Goal: Find specific page/section: Find specific page/section

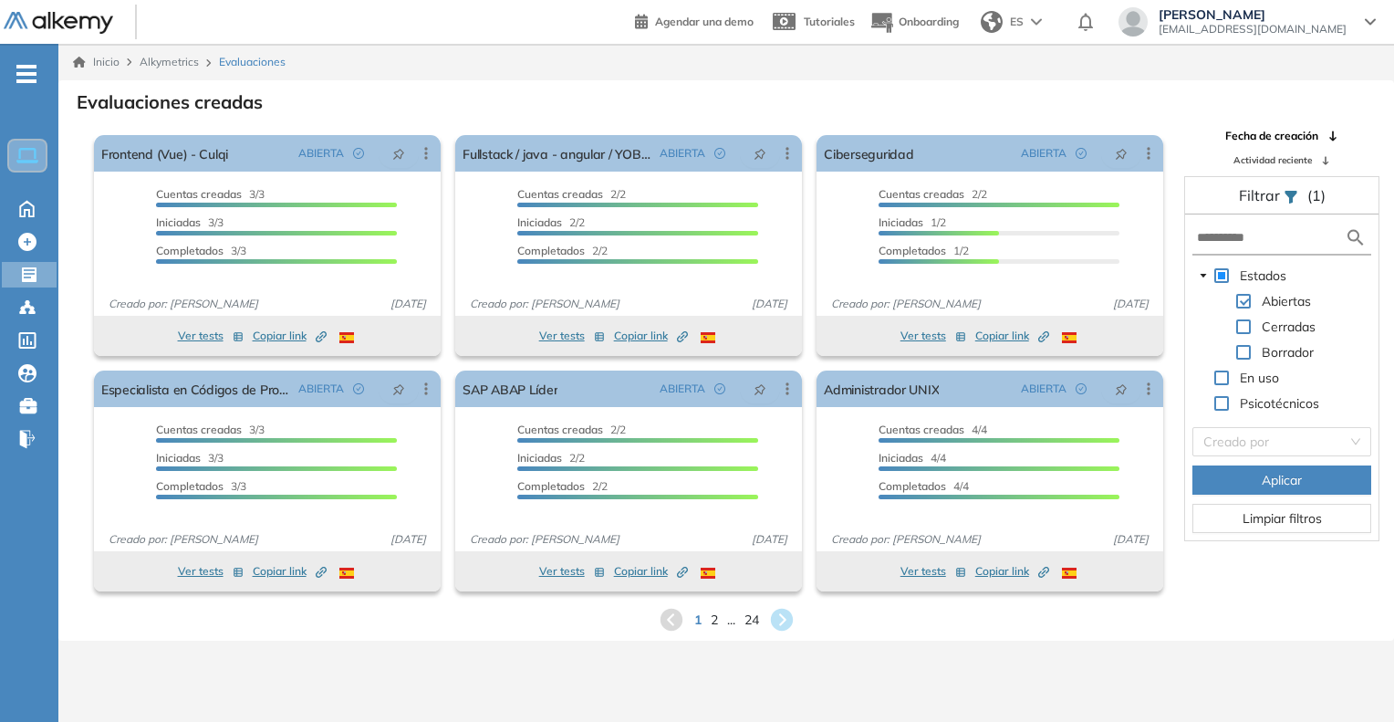
click at [719, 618] on div "1 2 ... 24" at bounding box center [726, 619] width 1306 height 27
drag, startPoint x: 699, startPoint y: 619, endPoint x: 712, endPoint y: 619, distance: 12.8
click at [711, 619] on div "1 2 ... 24" at bounding box center [726, 619] width 1306 height 27
click at [715, 619] on span "2" at bounding box center [714, 619] width 7 height 19
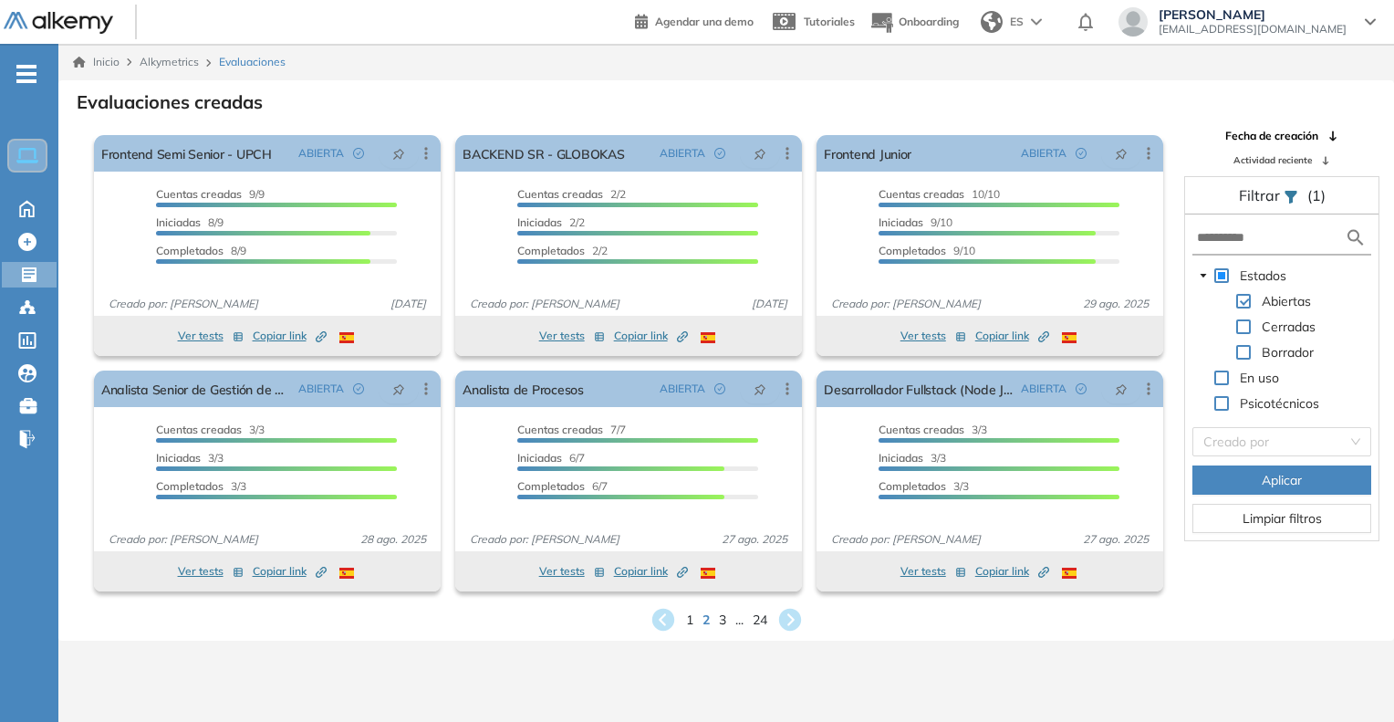
click at [726, 619] on div "1 2 3 ... 24" at bounding box center [726, 619] width 1306 height 27
click at [719, 622] on span "3" at bounding box center [722, 619] width 8 height 21
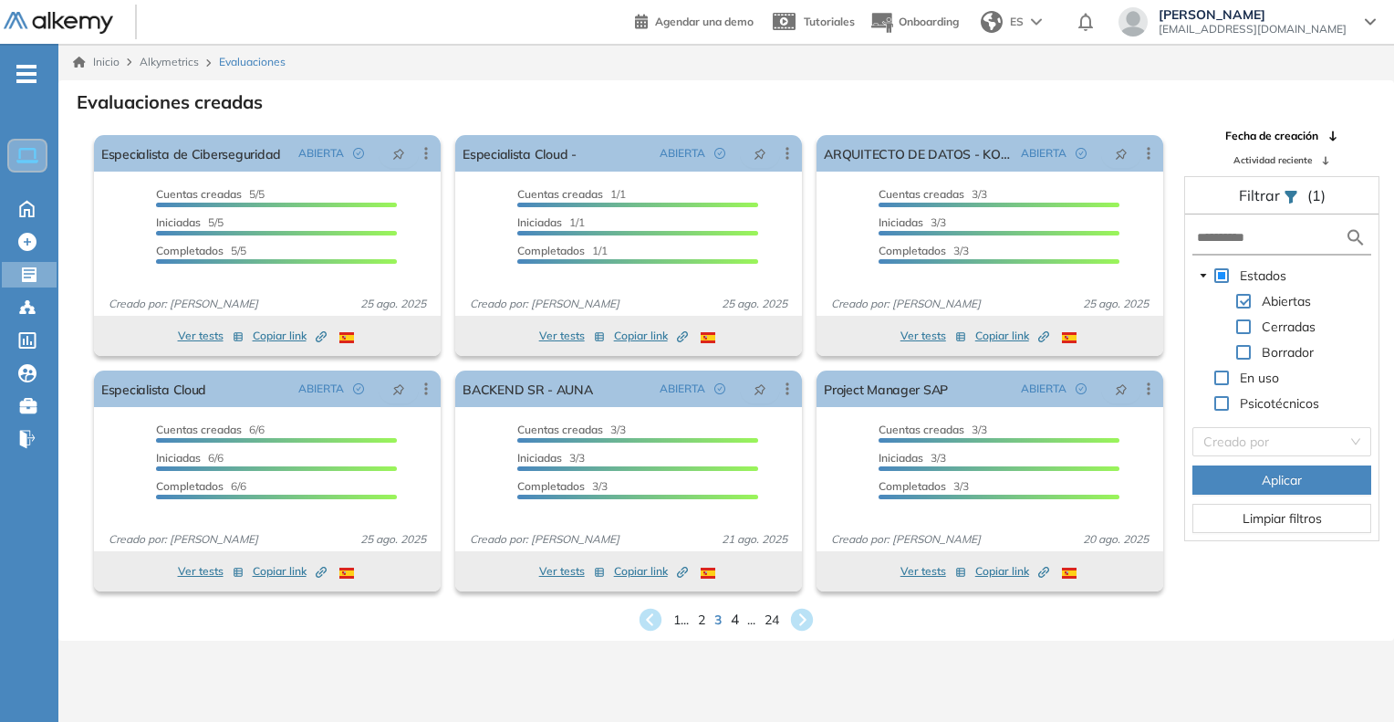
click at [737, 627] on span "4" at bounding box center [735, 619] width 8 height 21
click at [736, 620] on span "5" at bounding box center [735, 619] width 8 height 21
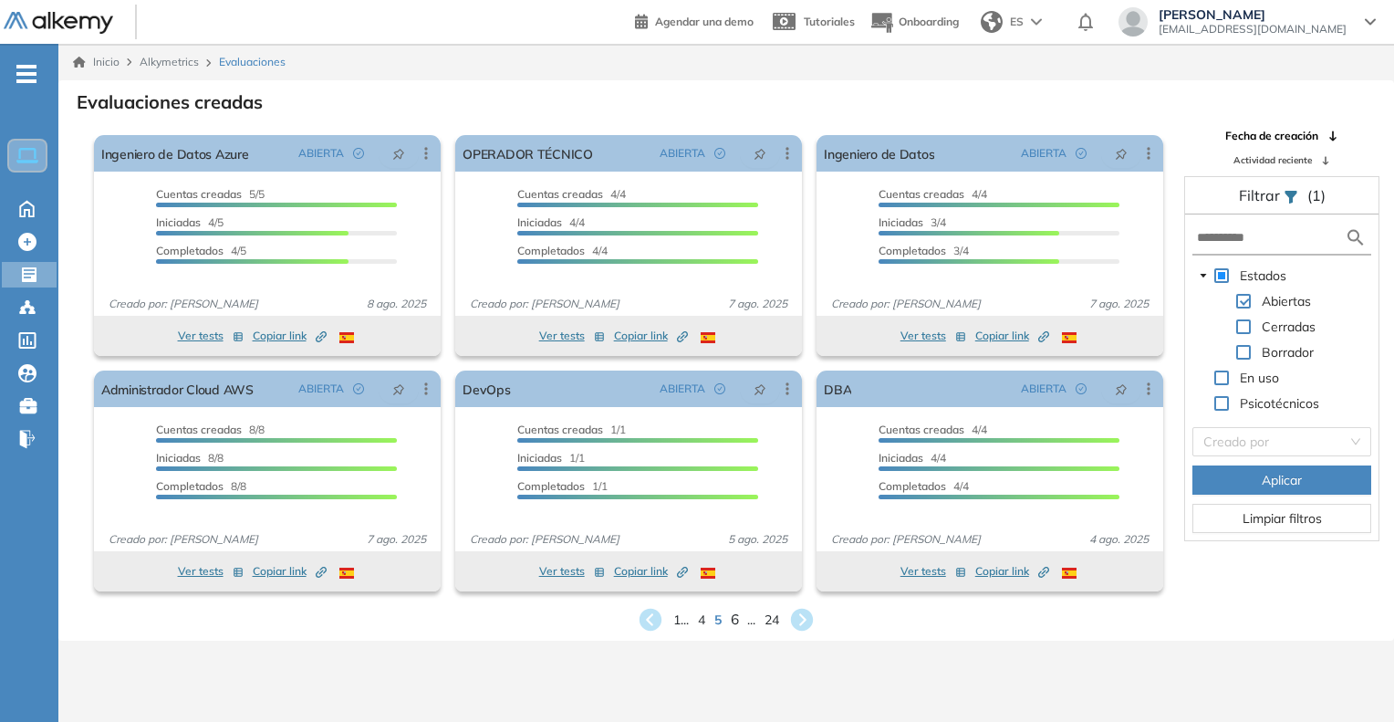
click at [736, 616] on span "6" at bounding box center [735, 619] width 8 height 21
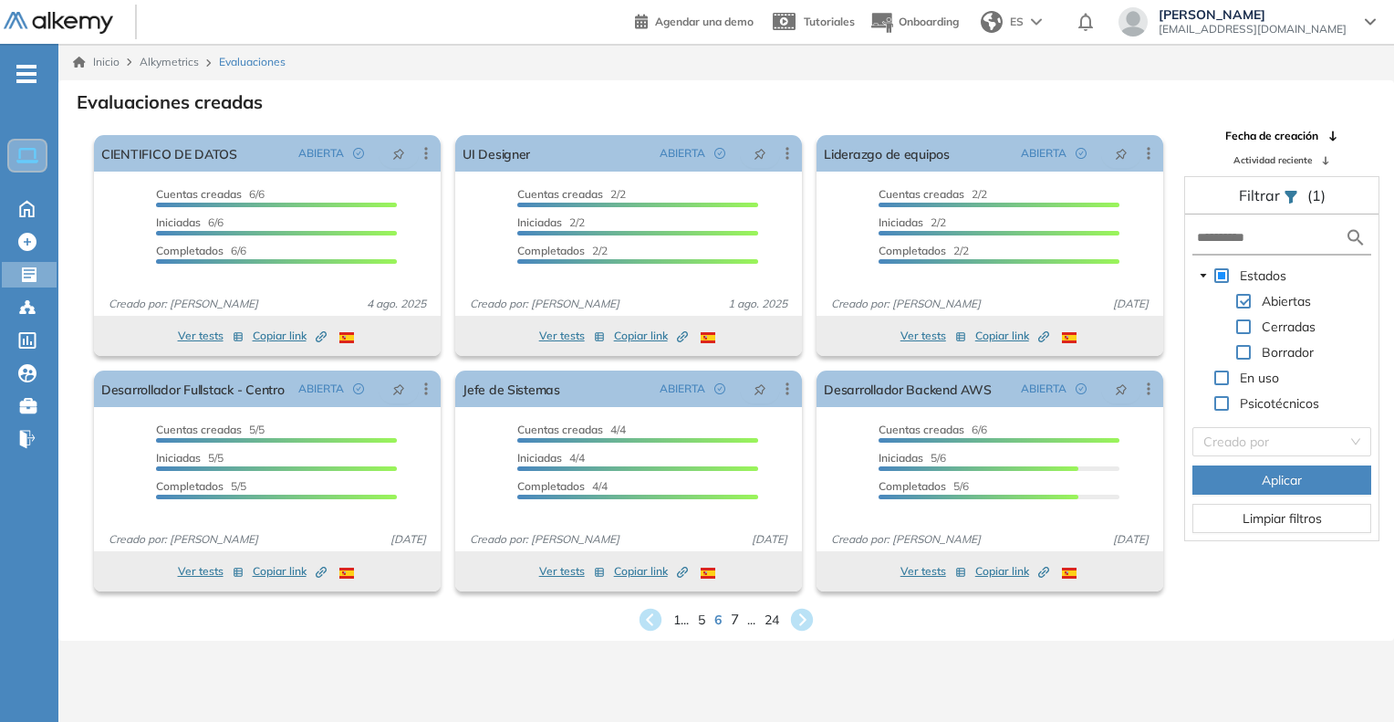
click at [736, 621] on span "7" at bounding box center [735, 619] width 8 height 21
click at [736, 621] on span "8" at bounding box center [735, 619] width 8 height 21
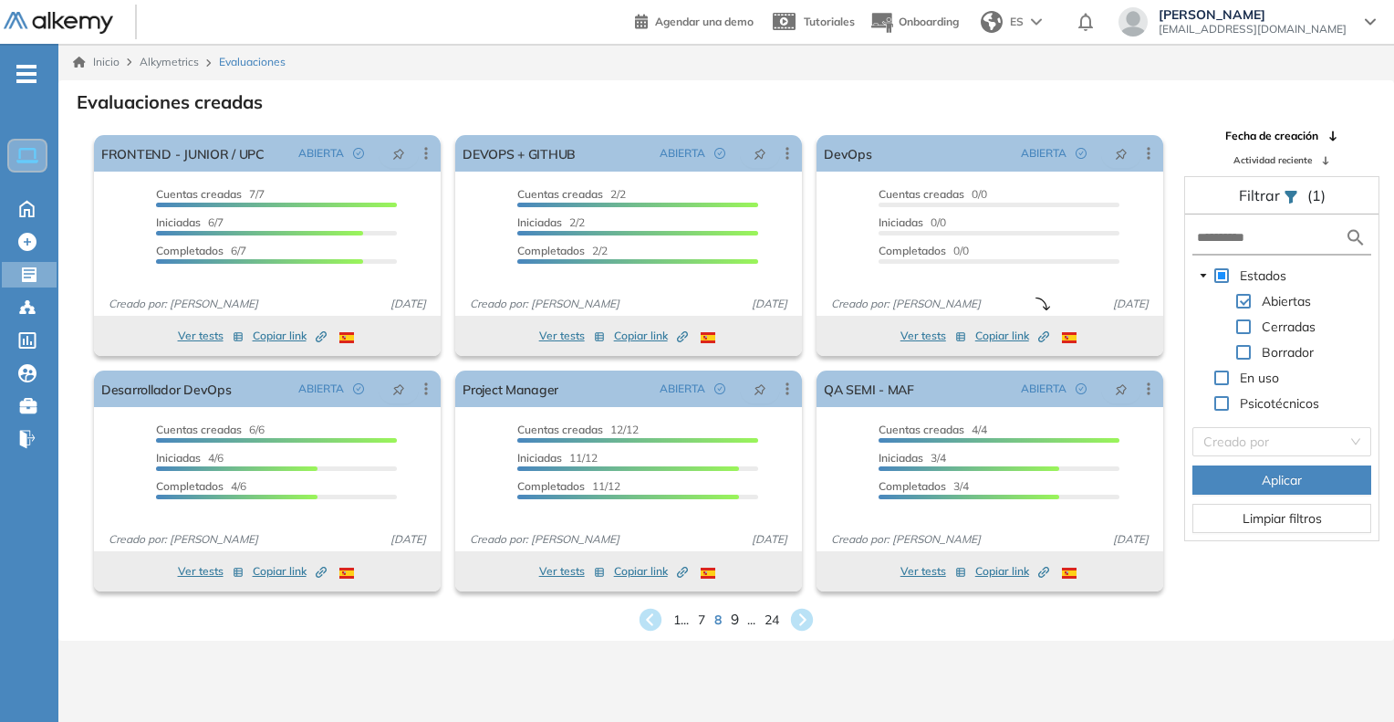
click at [736, 621] on span "9" at bounding box center [735, 619] width 8 height 21
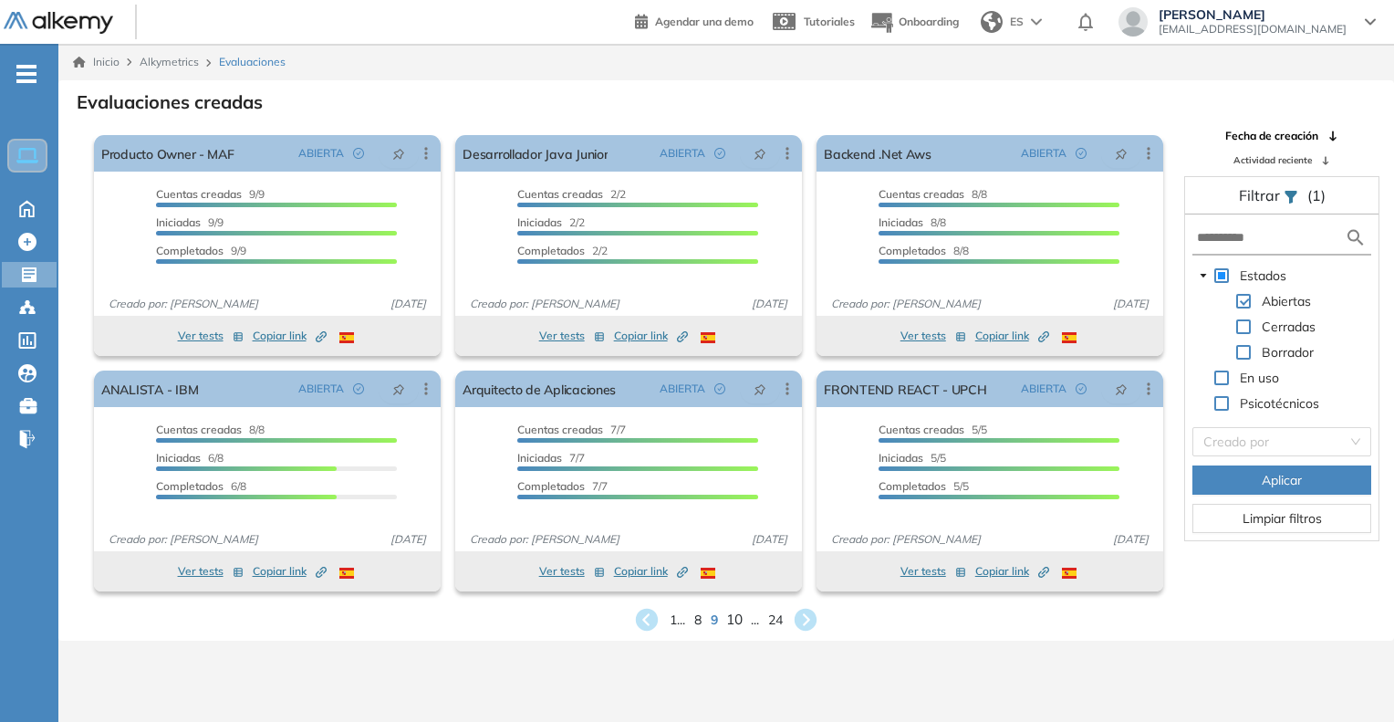
click at [736, 621] on span "10" at bounding box center [734, 619] width 16 height 21
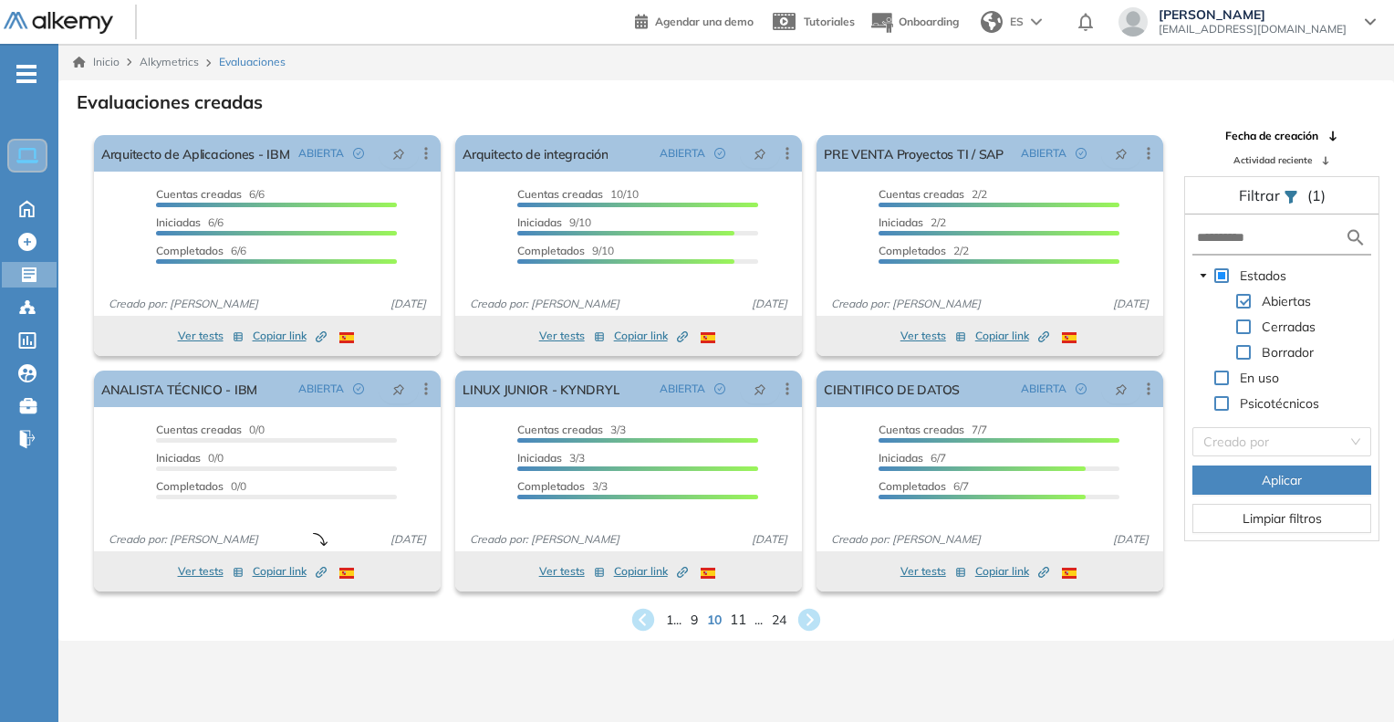
click at [736, 621] on span "11" at bounding box center [738, 619] width 16 height 21
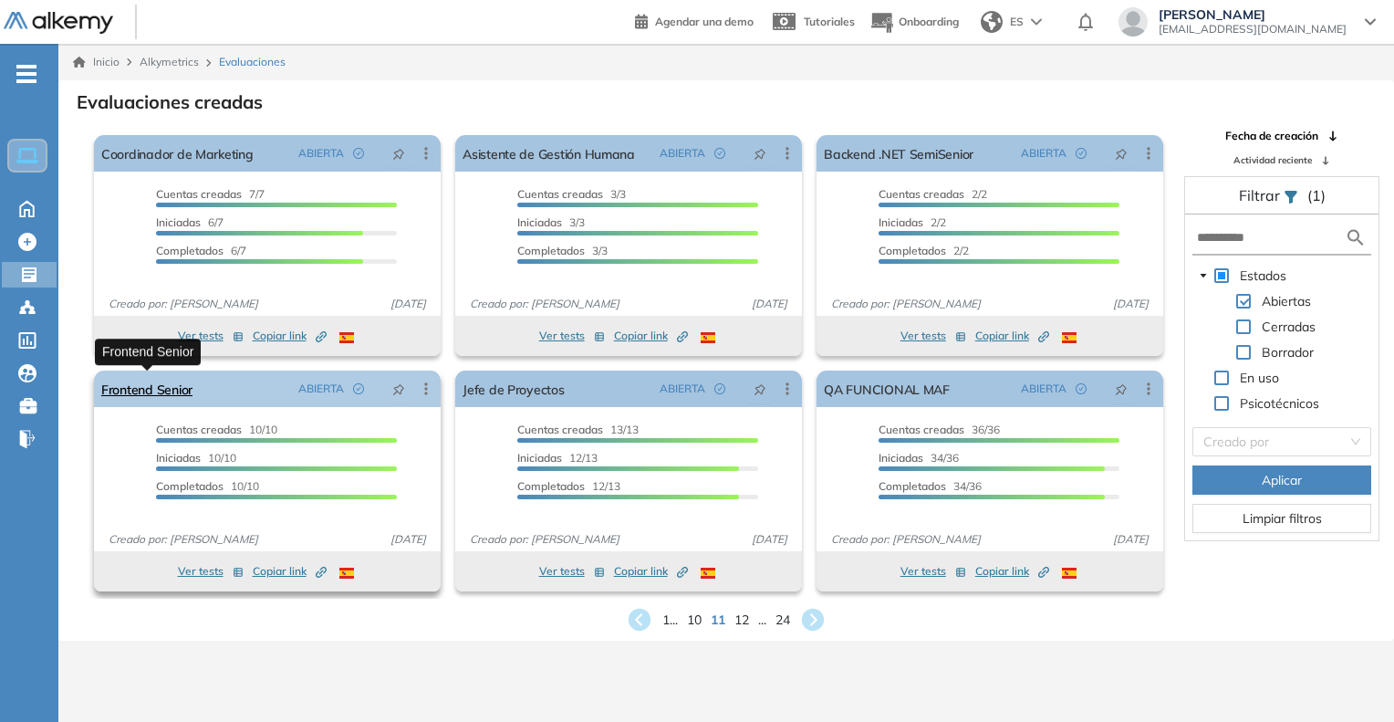
click at [153, 399] on link "Frontend Senior" at bounding box center [146, 388] width 91 height 36
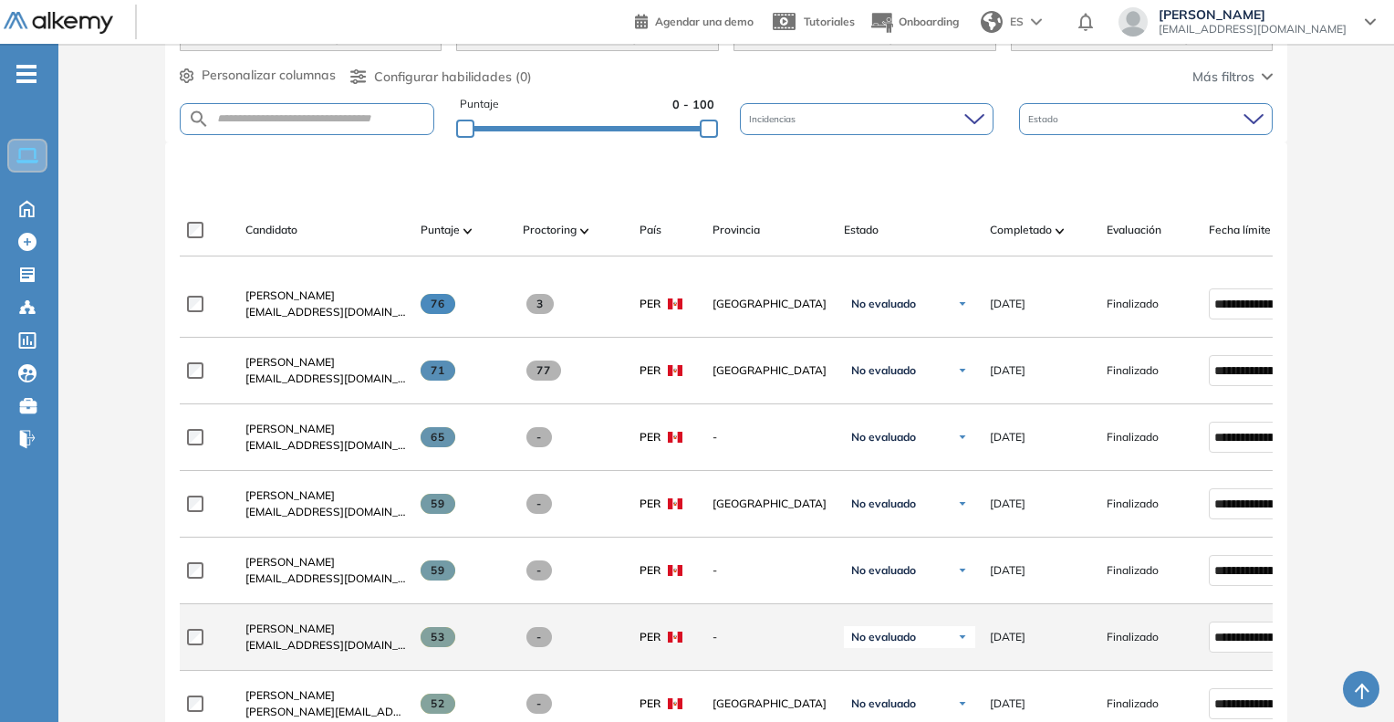
scroll to position [456, 0]
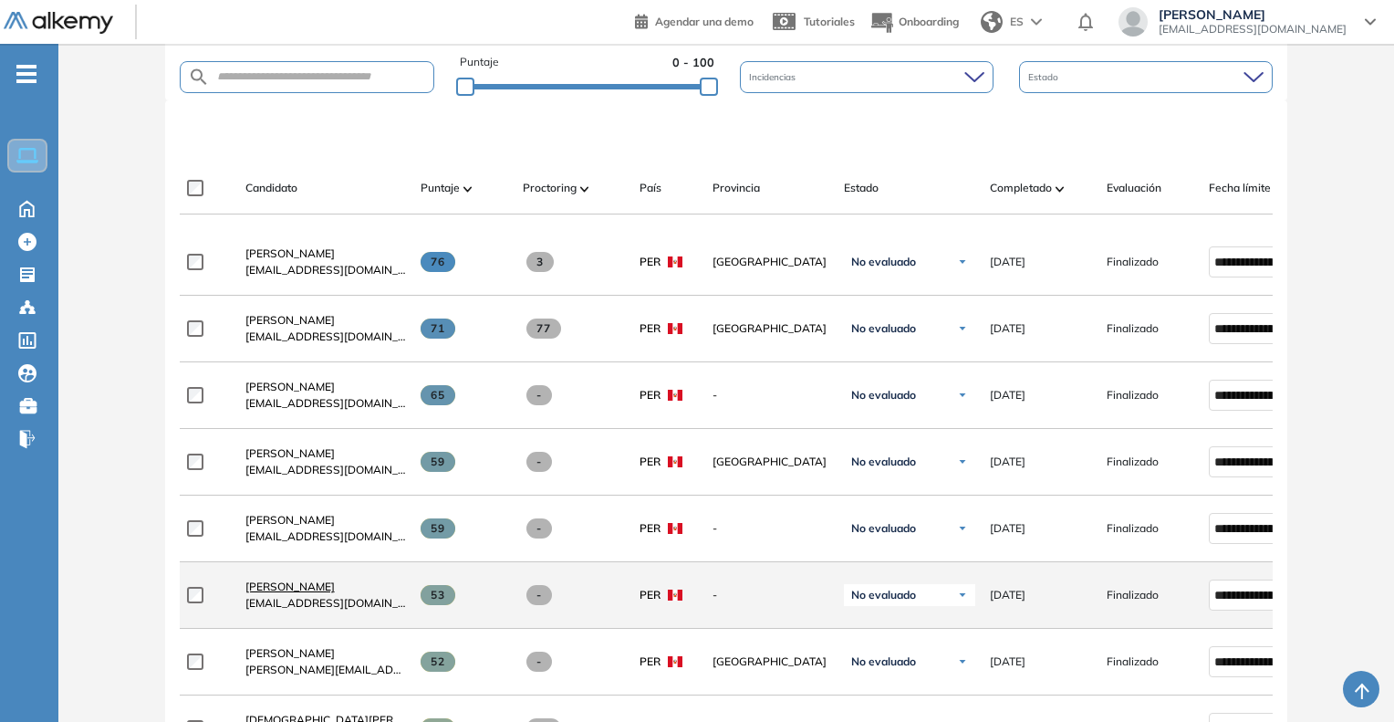
click at [306, 593] on span "[PERSON_NAME]" at bounding box center [289, 586] width 89 height 14
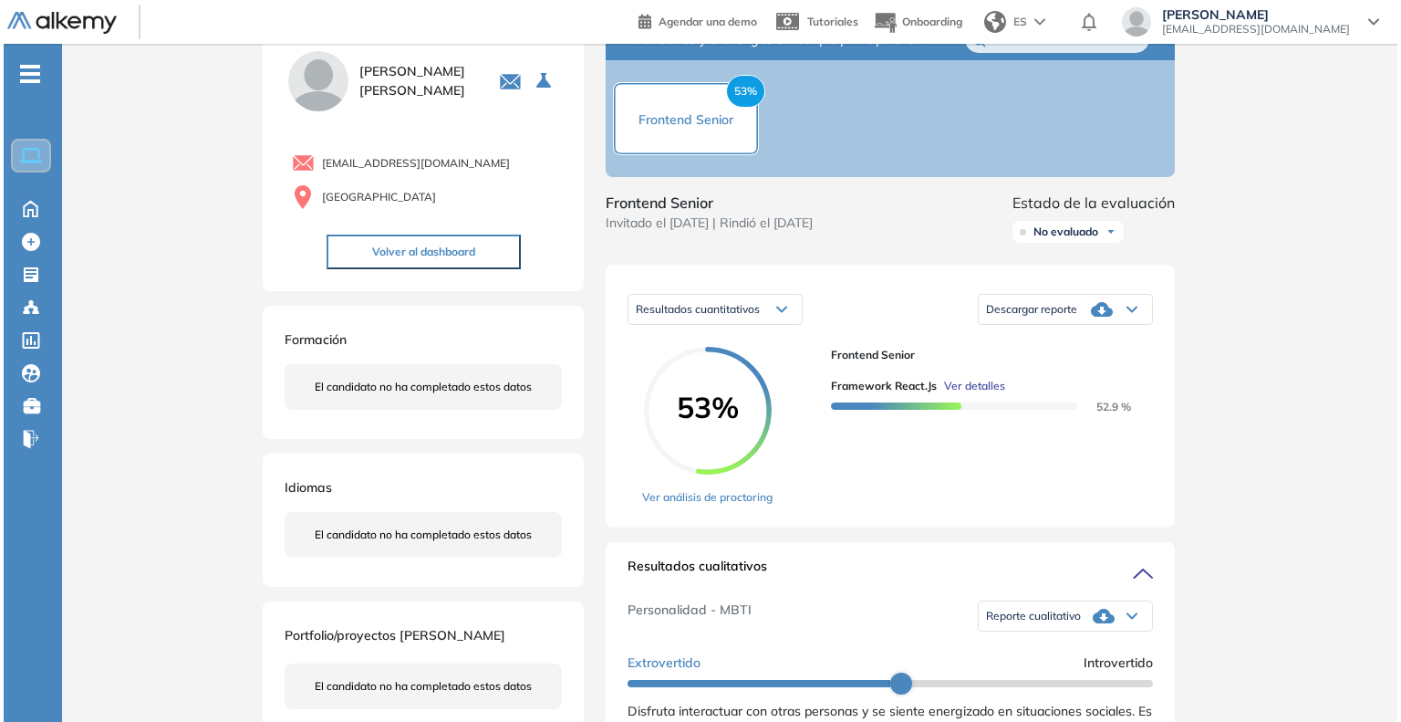
scroll to position [91, 0]
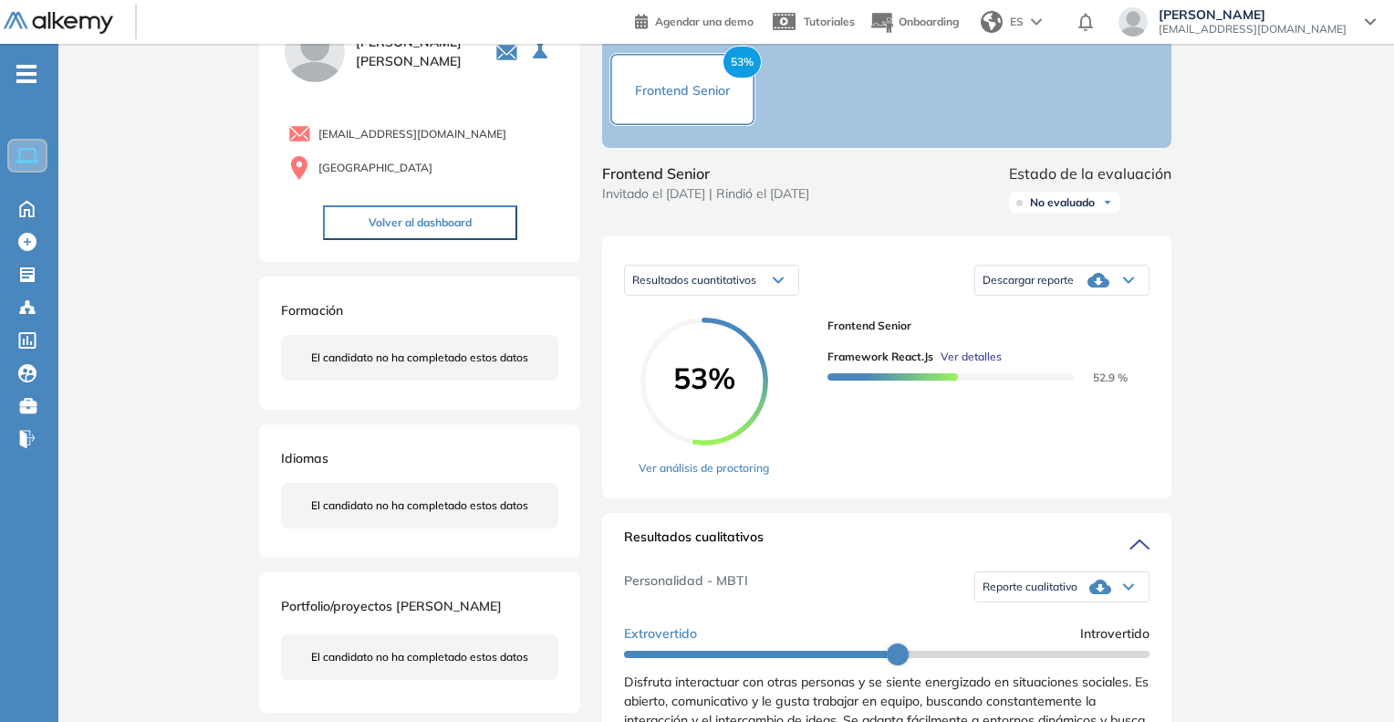
click at [965, 365] on span "Ver detalles" at bounding box center [971, 357] width 61 height 16
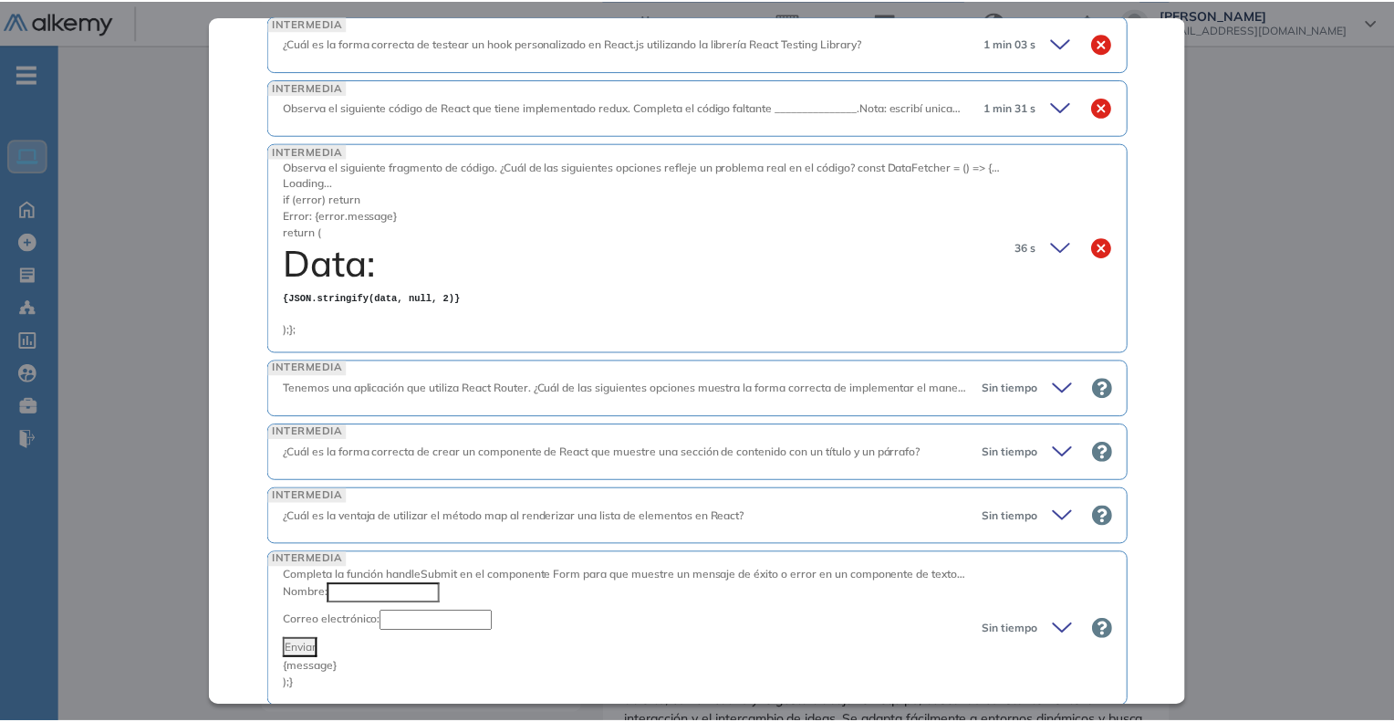
scroll to position [1711, 0]
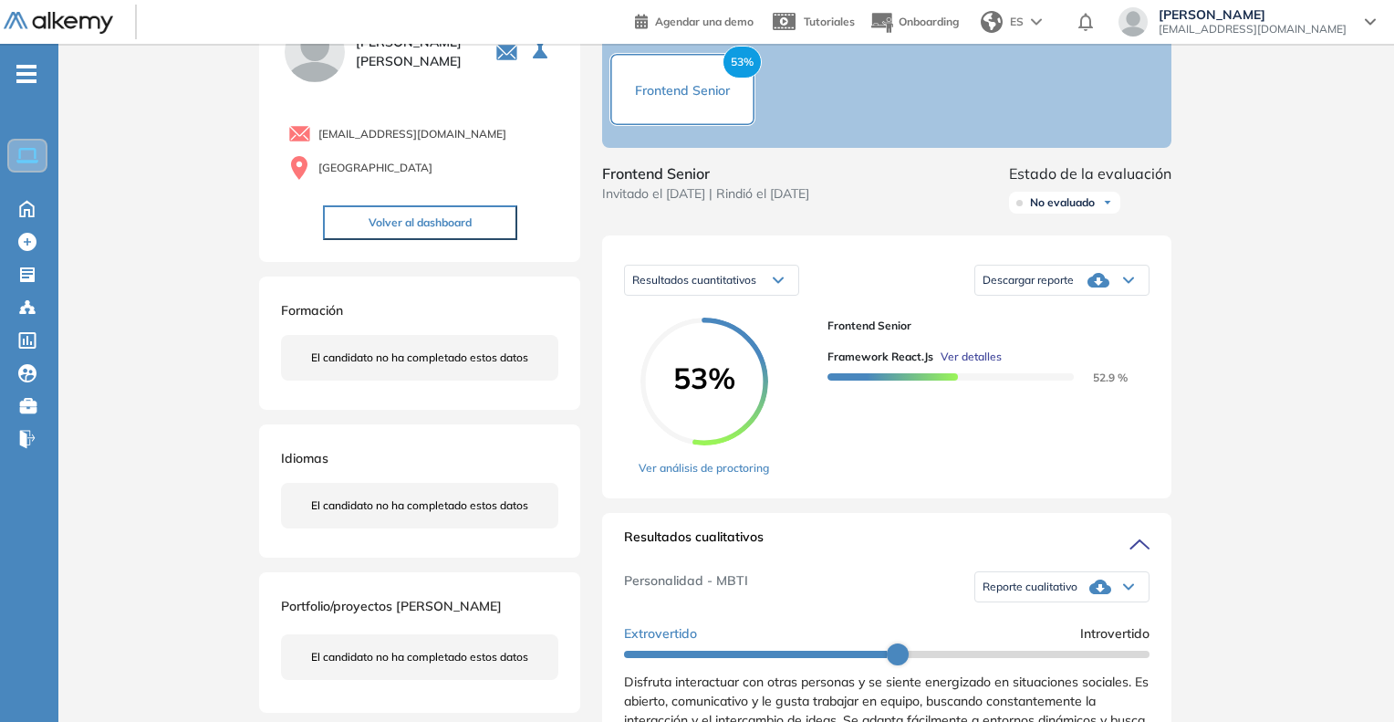
scroll to position [989, 0]
click at [112, 276] on span "Evaluaciones" at bounding box center [153, 279] width 153 height 20
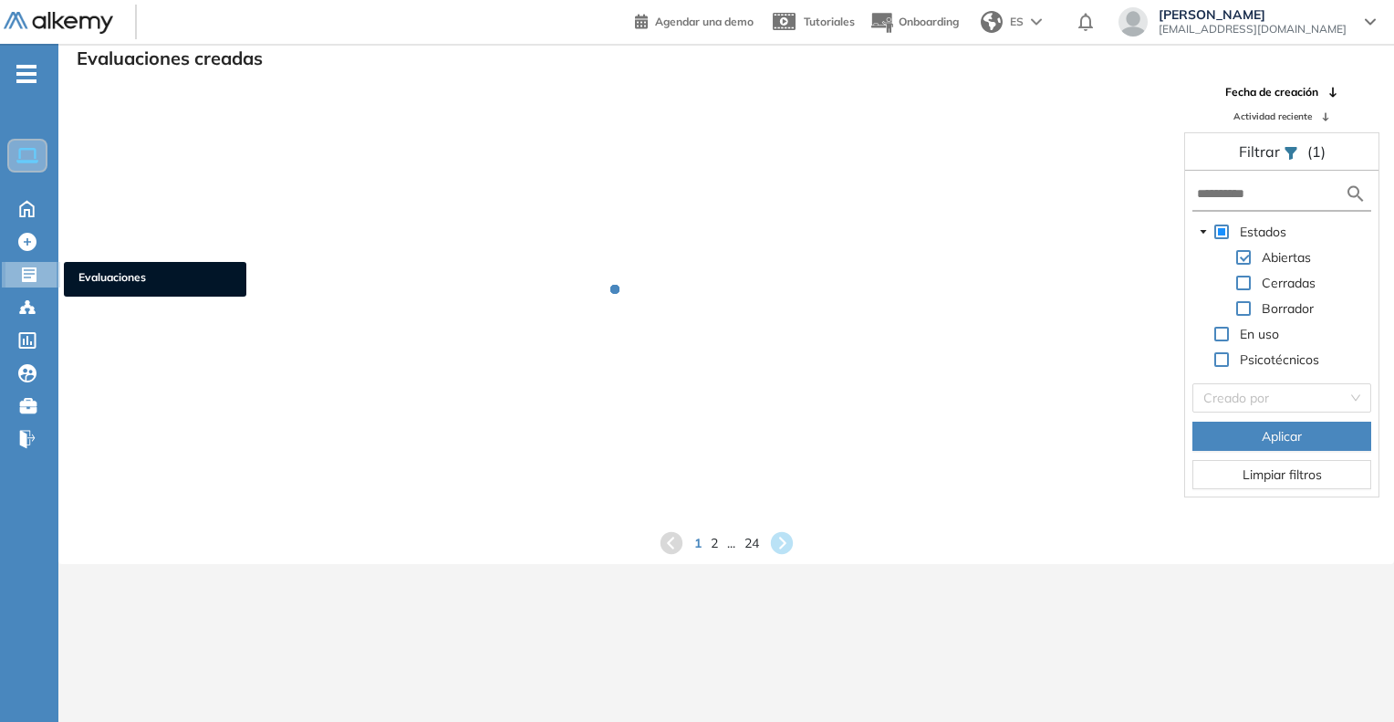
scroll to position [44, 0]
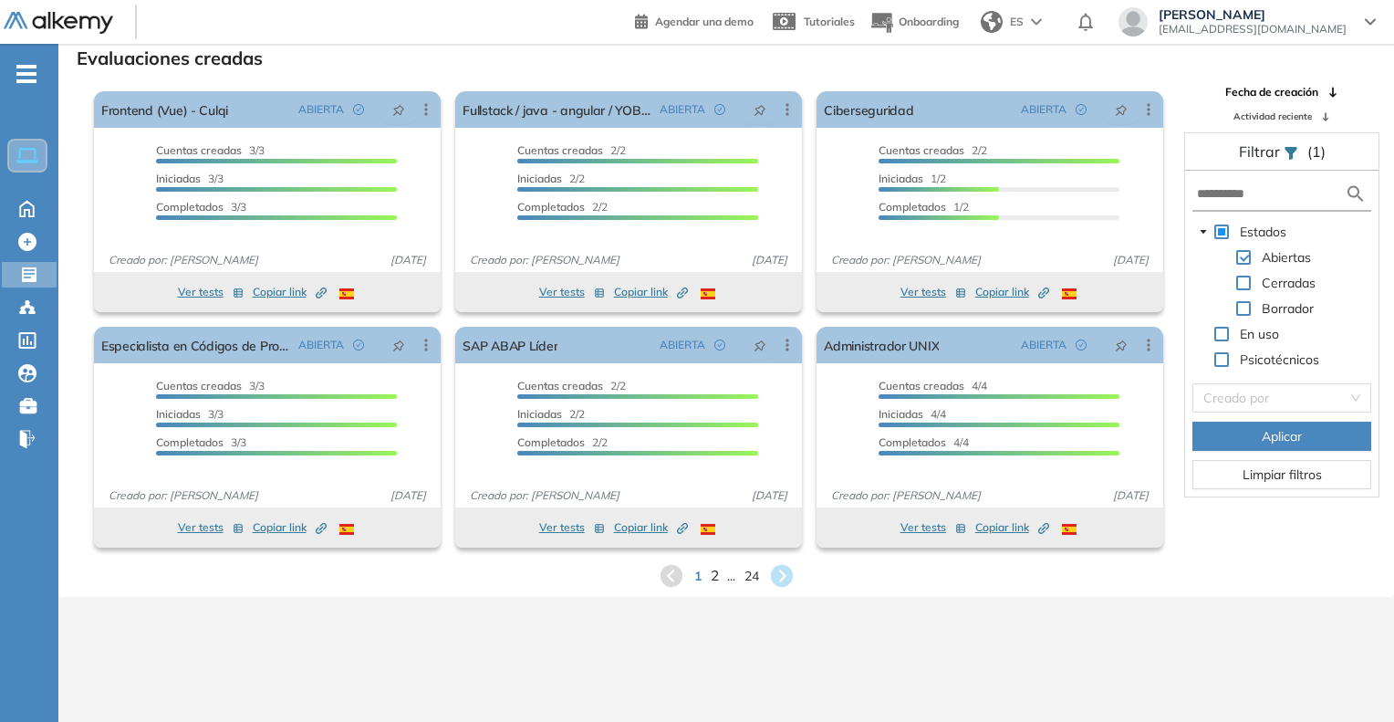
click at [711, 577] on span "2" at bounding box center [714, 575] width 8 height 21
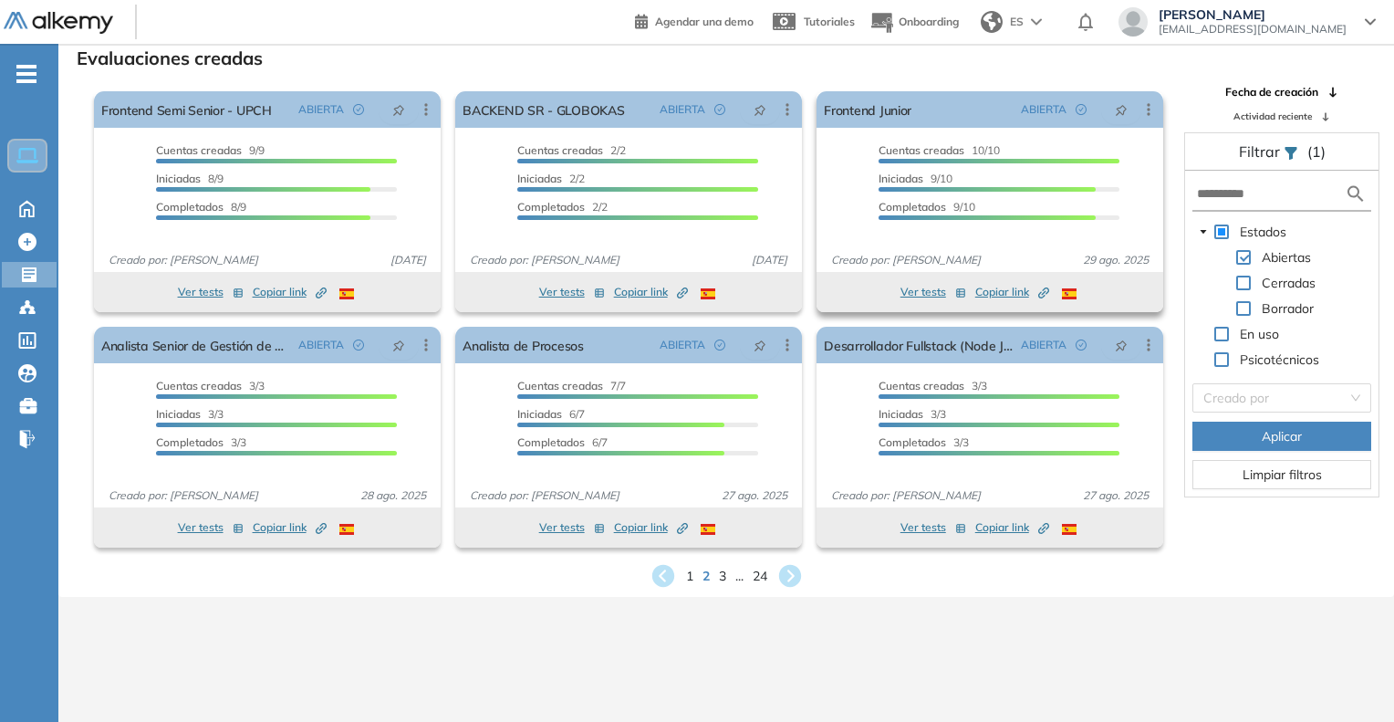
click at [1038, 295] on icon "button" at bounding box center [1041, 294] width 7 height 7
